Goal: Transaction & Acquisition: Subscribe to service/newsletter

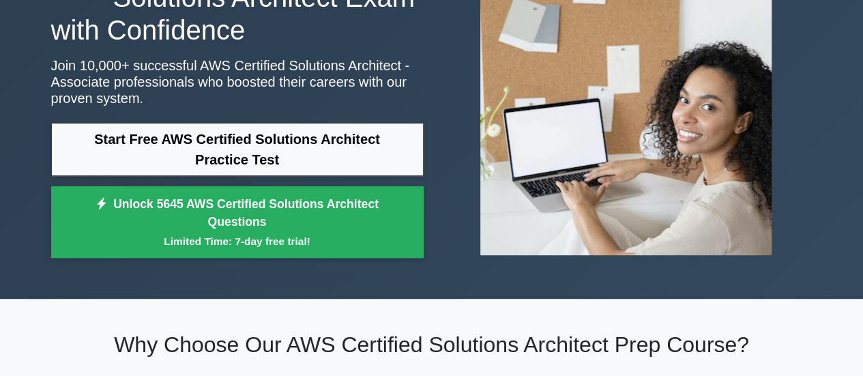
scroll to position [178, 0]
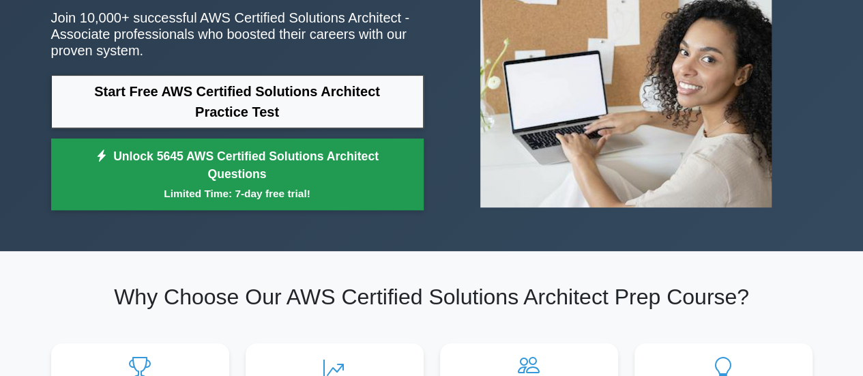
click at [235, 160] on link "Unlock 5645 AWS Certified Solutions Architect Questions Limited Time: 7-day fre…" at bounding box center [237, 174] width 372 height 72
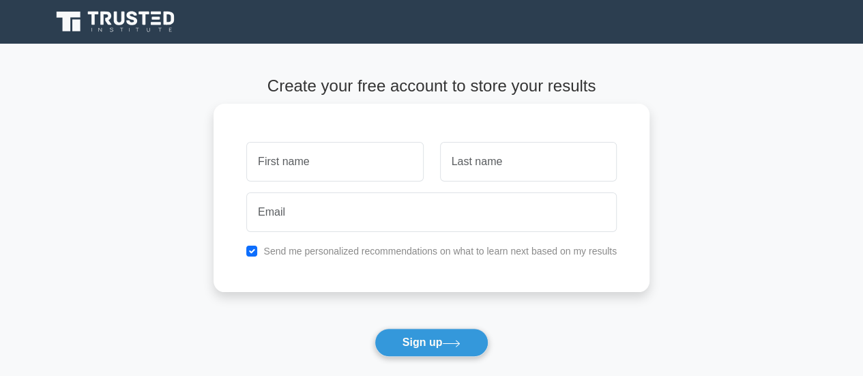
click at [308, 167] on input "text" at bounding box center [334, 162] width 177 height 40
type input "[PERSON_NAME]"
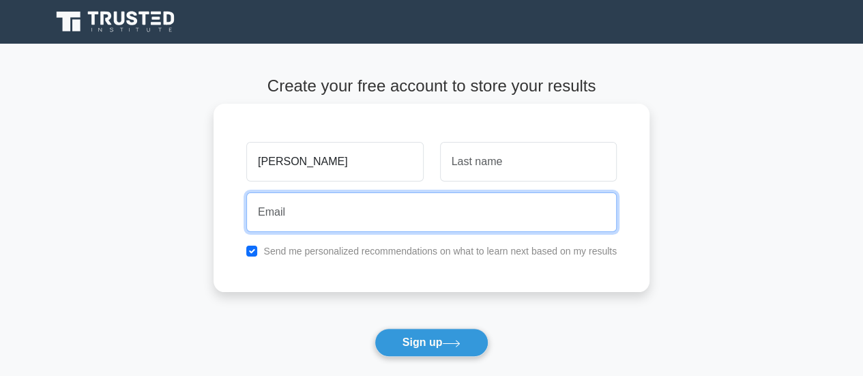
click at [333, 215] on input "email" at bounding box center [431, 212] width 370 height 40
type input "[EMAIL_ADDRESS][DOMAIN_NAME]"
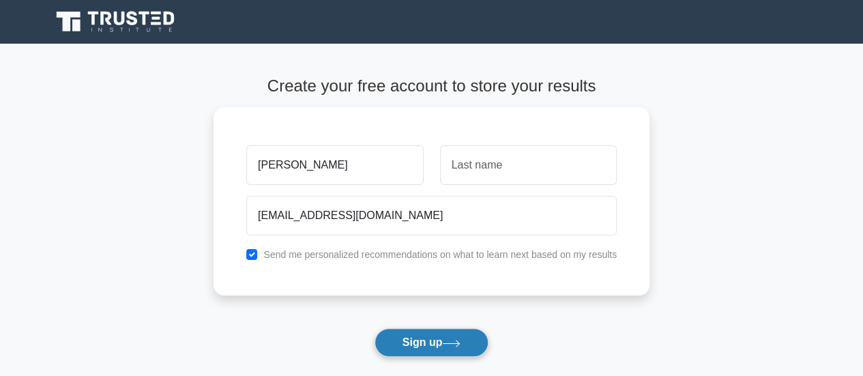
click at [406, 342] on button "Sign up" at bounding box center [431, 342] width 115 height 29
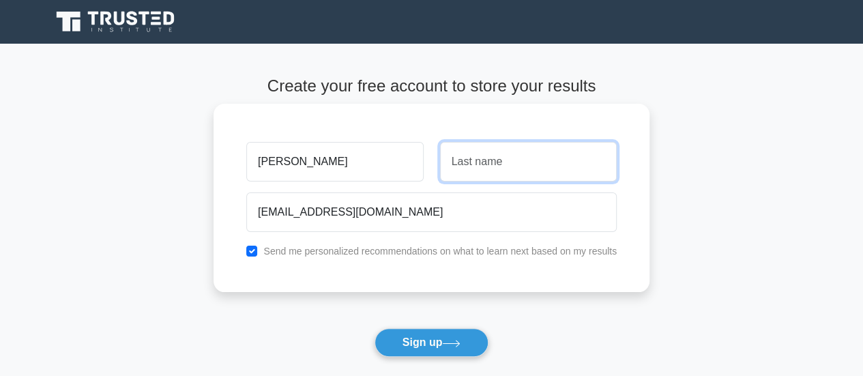
click at [482, 164] on input "text" at bounding box center [528, 162] width 177 height 40
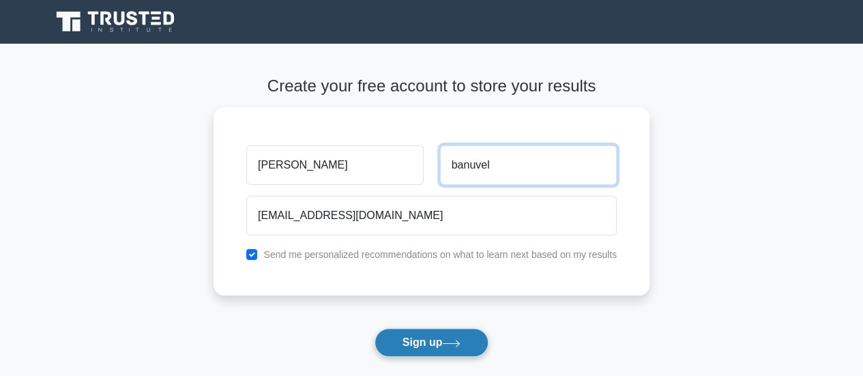
type input "banuvel"
click at [423, 346] on button "Sign up" at bounding box center [431, 342] width 115 height 29
